Goal: Find specific page/section: Find specific page/section

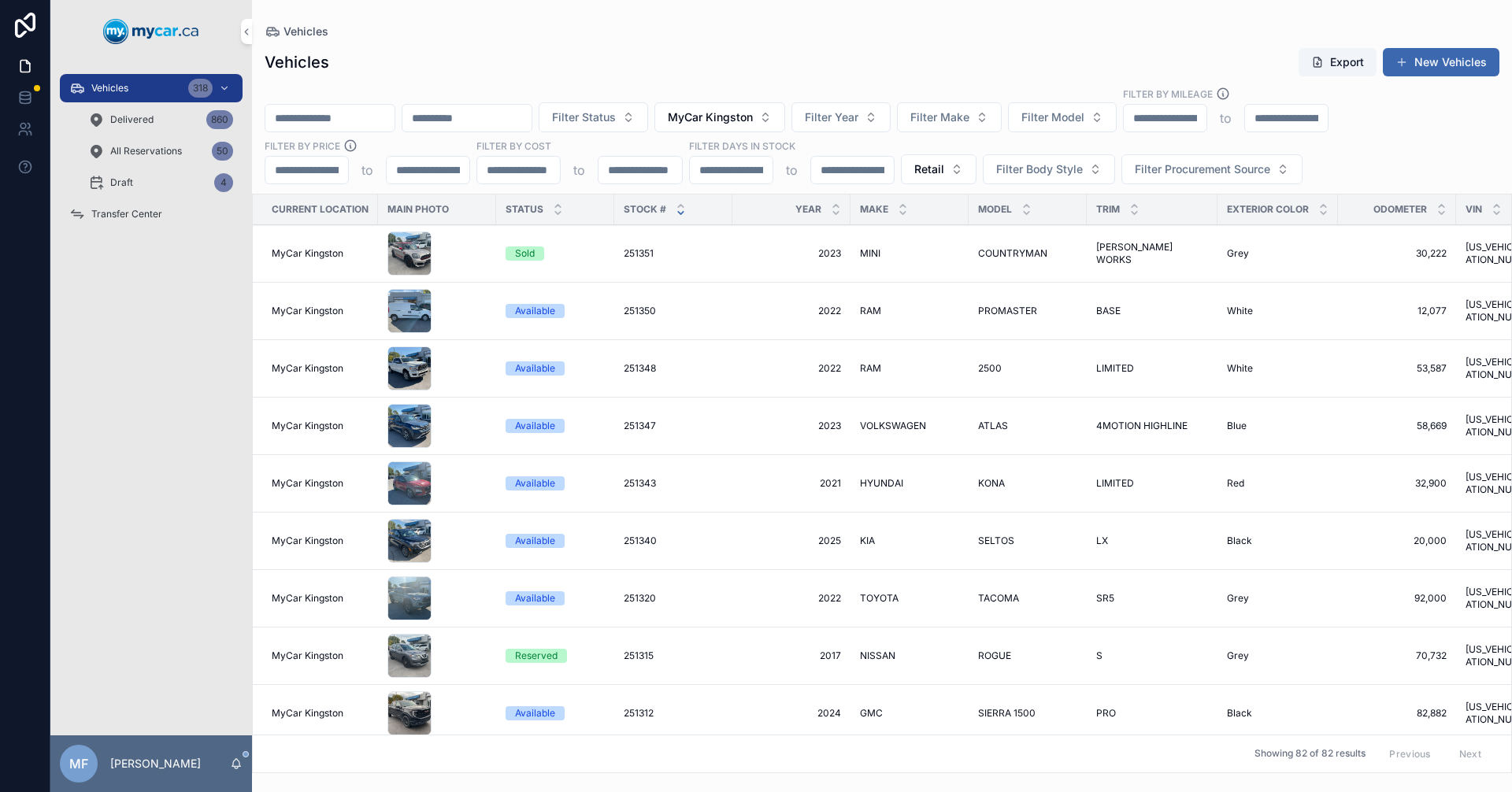
click at [373, 119] on input "scrollable content" at bounding box center [330, 118] width 129 height 22
type input "******"
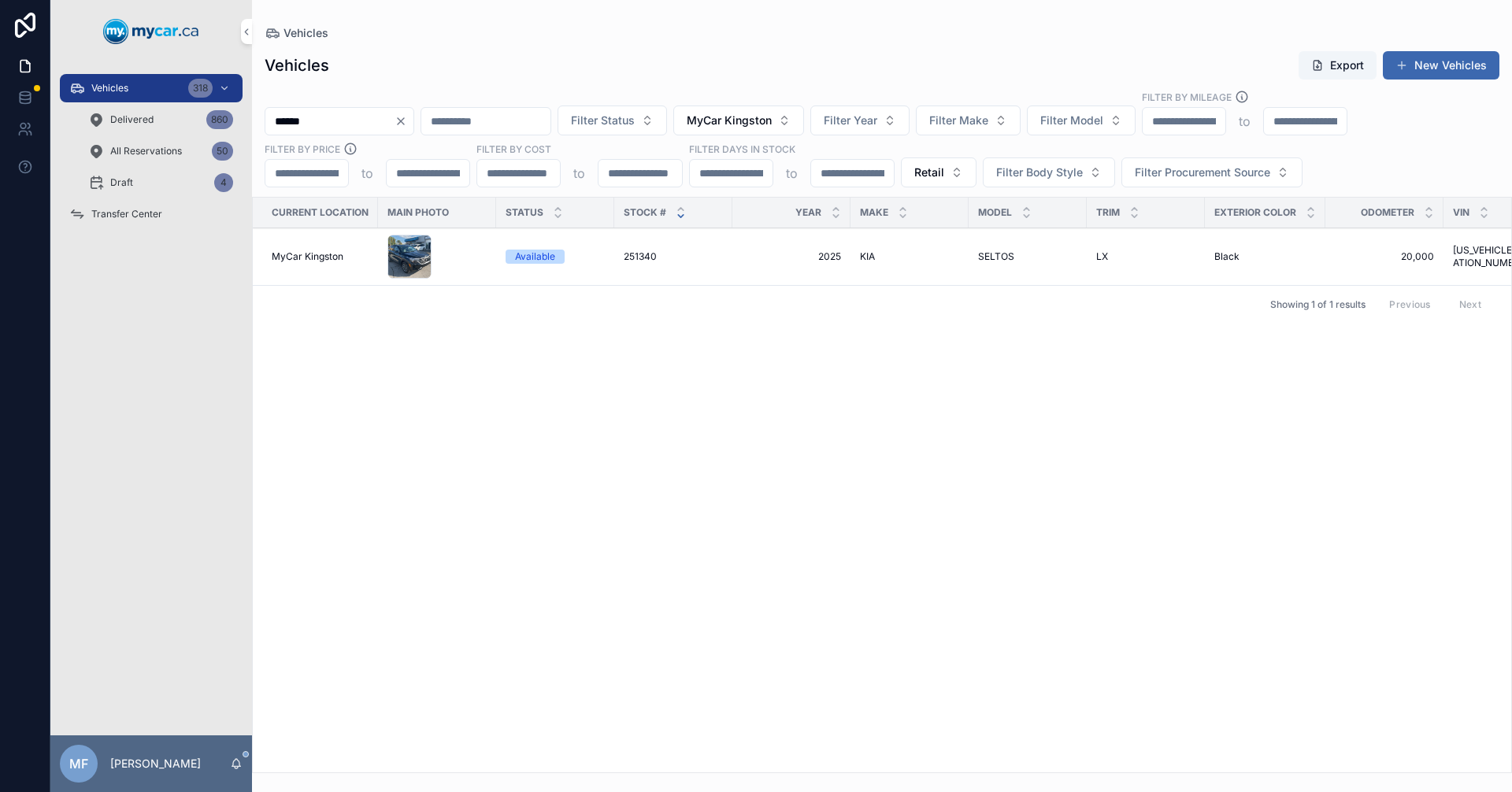
click at [651, 259] on span "251340" at bounding box center [640, 256] width 33 height 13
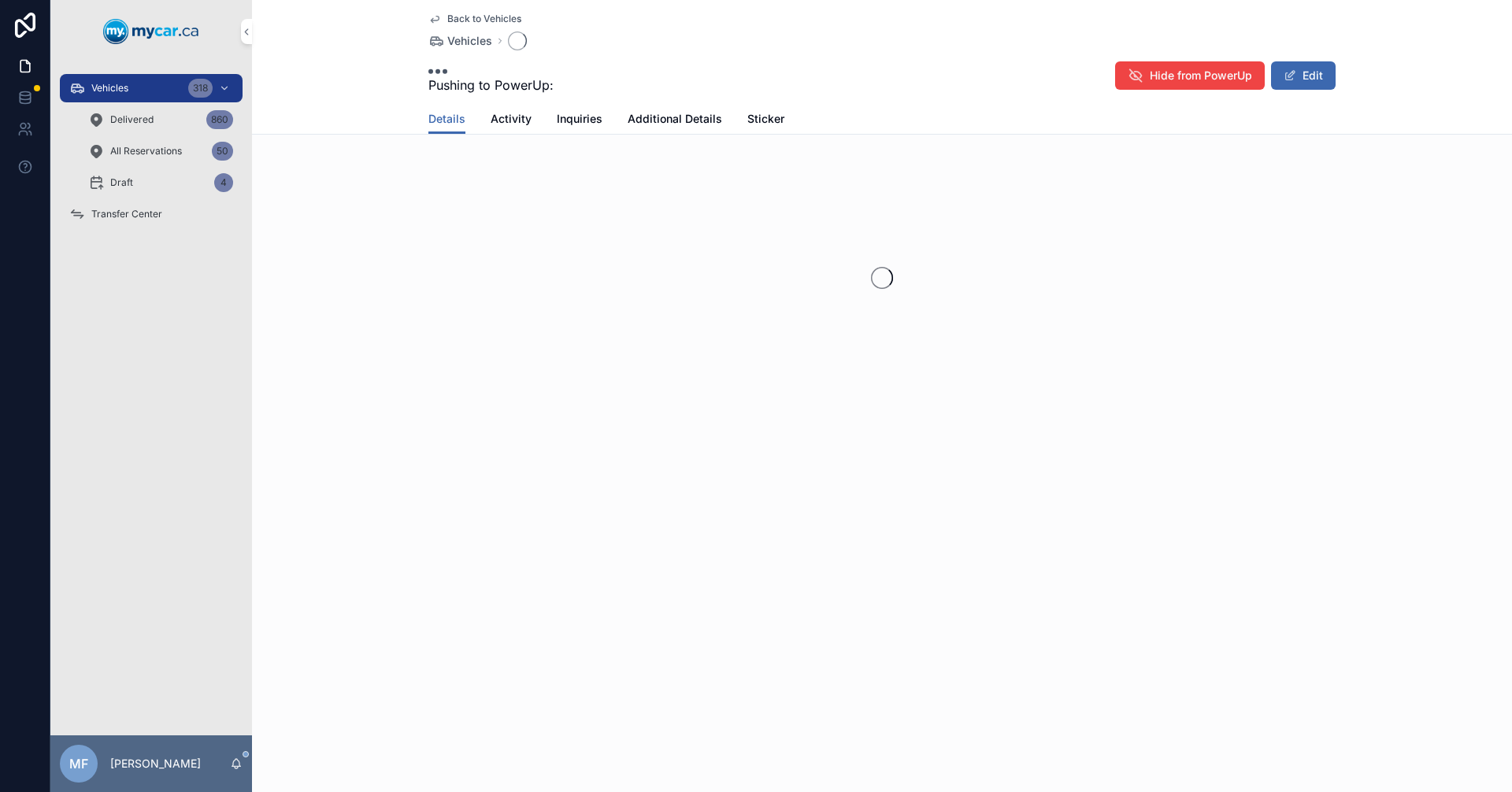
click at [651, 259] on div "scrollable content" at bounding box center [882, 278] width 1260 height 249
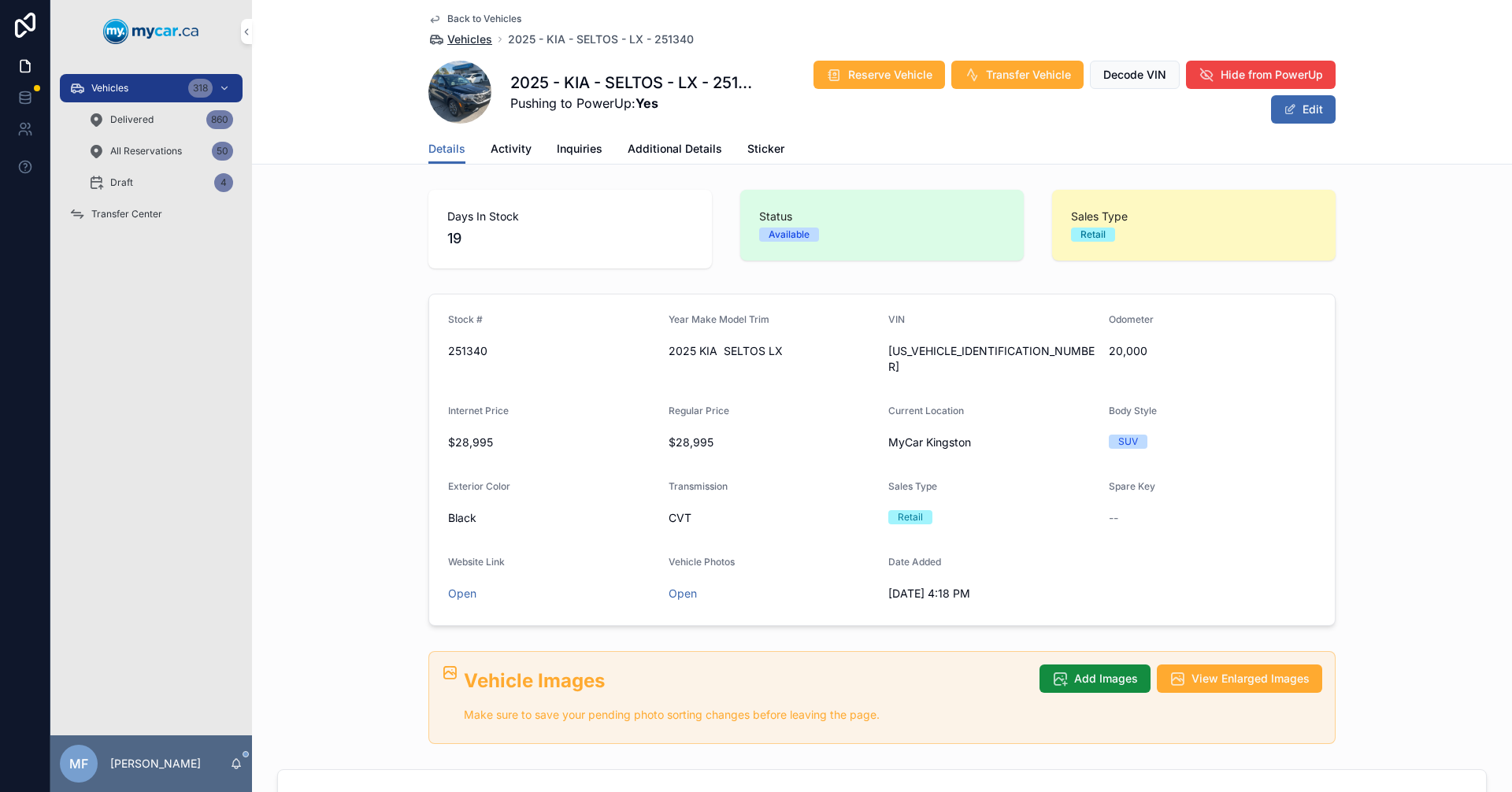
click at [466, 41] on span "Vehicles" at bounding box center [470, 39] width 45 height 16
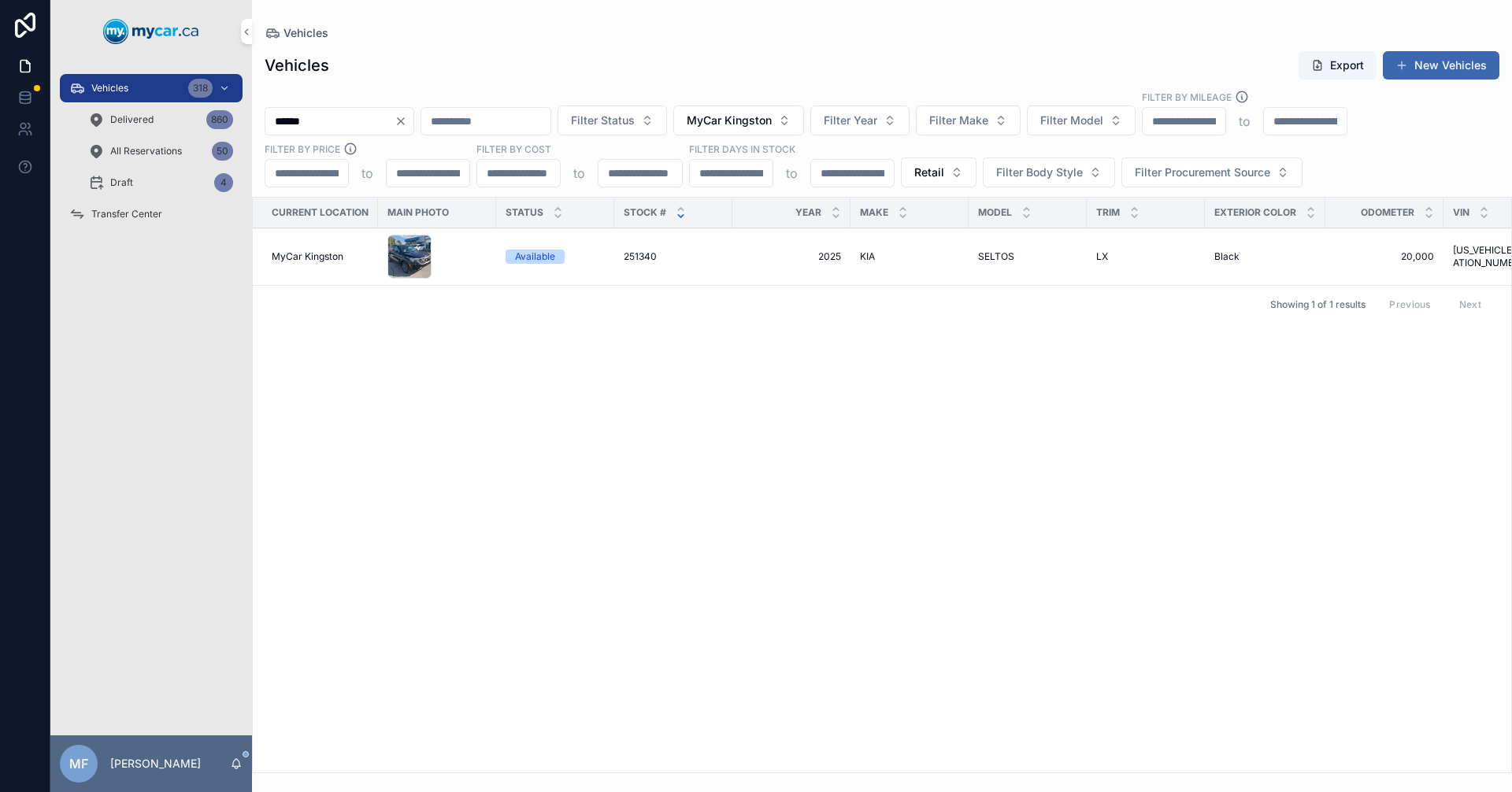
click at [703, 625] on div "Current Location Main Photo Status Stock # Year Make Model Trim Exterior Color …" at bounding box center [882, 485] width 1258 height 574
click at [782, 605] on div "Current Location Main Photo Status Stock # Year Make Model Trim Exterior Color …" at bounding box center [882, 485] width 1258 height 574
